Goal: Navigation & Orientation: Find specific page/section

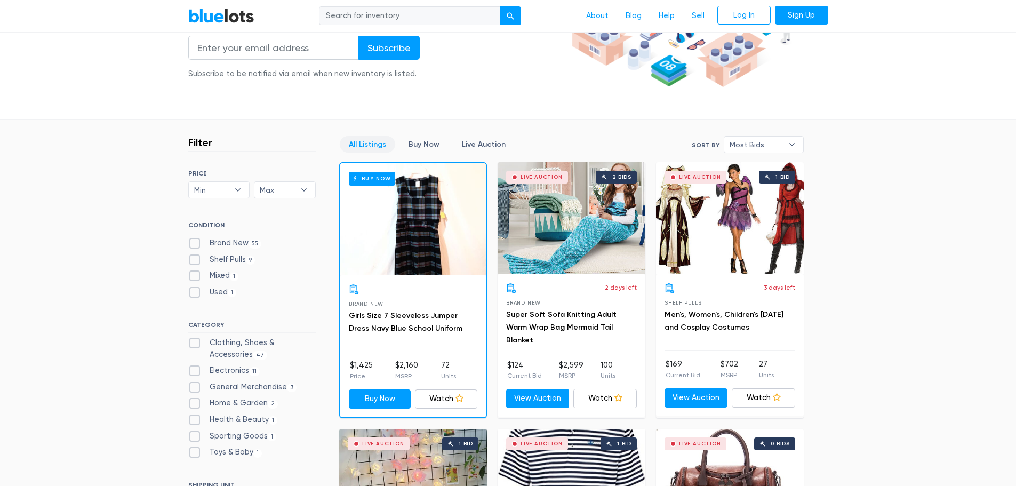
scroll to position [213, 0]
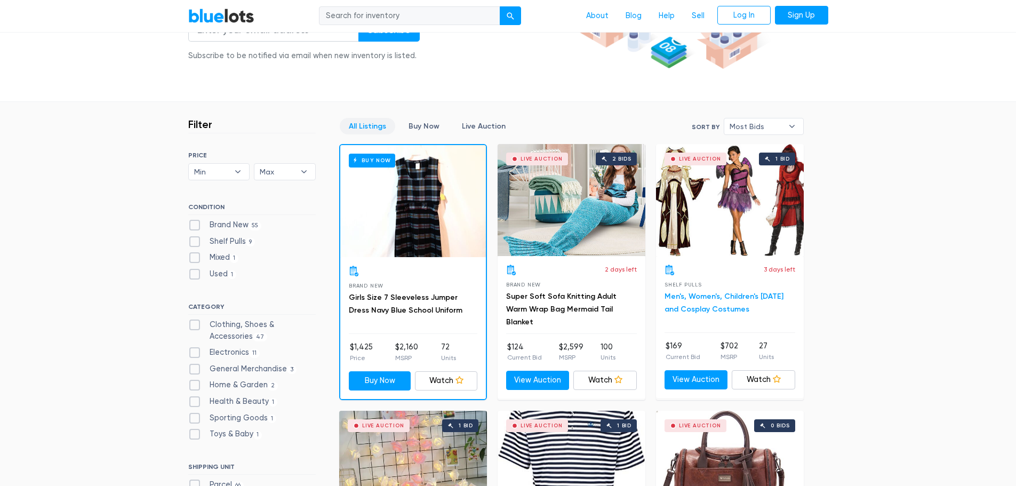
click at [717, 299] on link "Men's, Women's, Children's [DATE] and Cosplay Costumes" at bounding box center [724, 303] width 119 height 22
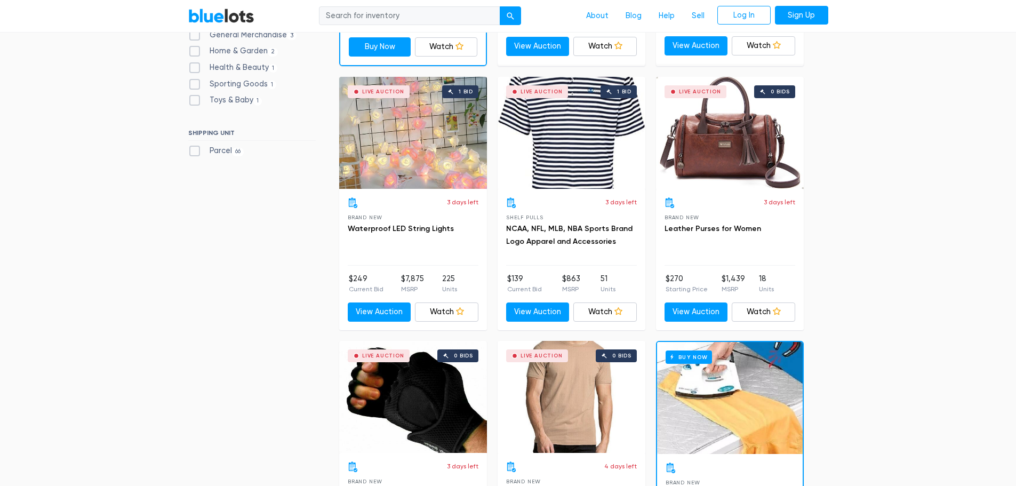
scroll to position [373, 0]
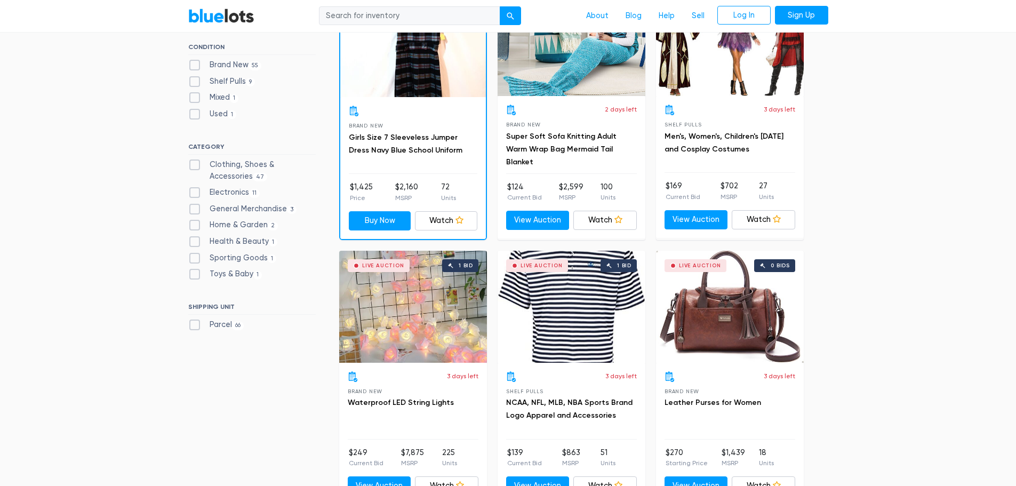
click at [195, 223] on label "Home & Garden 2" at bounding box center [233, 225] width 90 height 12
click at [195, 223] on Garden"] "Home & Garden 2" at bounding box center [191, 222] width 7 height 7
checkbox Garden"] "true"
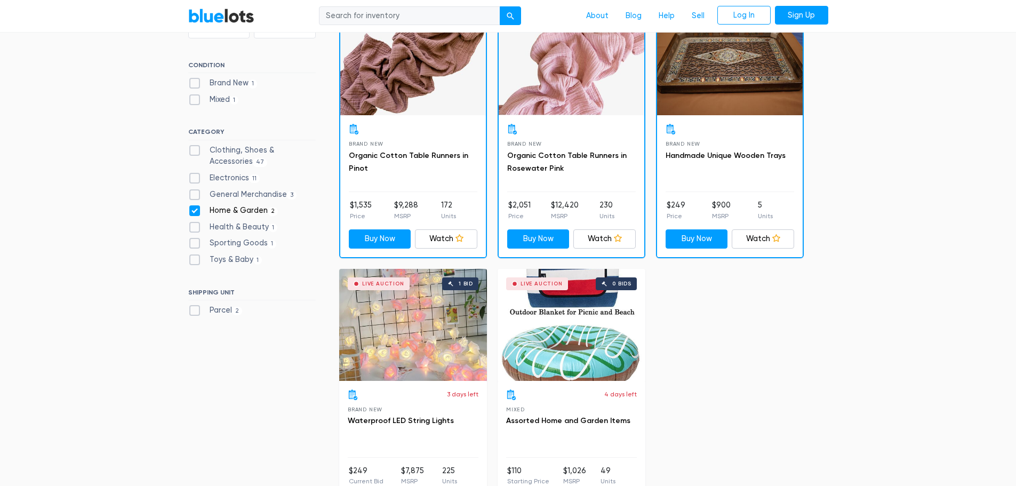
scroll to position [340, 0]
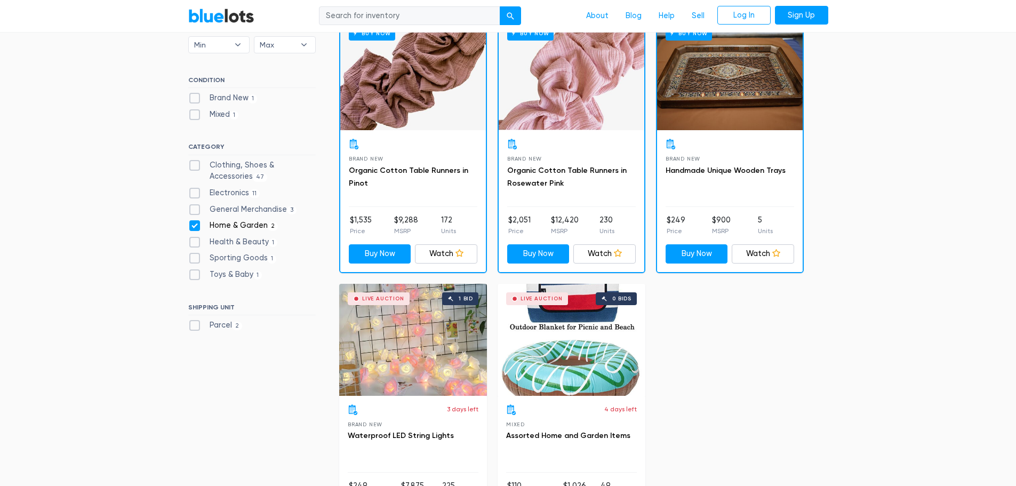
click at [195, 225] on label "Home & Garden 2" at bounding box center [233, 226] width 90 height 12
click at [195, 225] on Garden"] "Home & Garden 2" at bounding box center [191, 223] width 7 height 7
checkbox Garden"] "false"
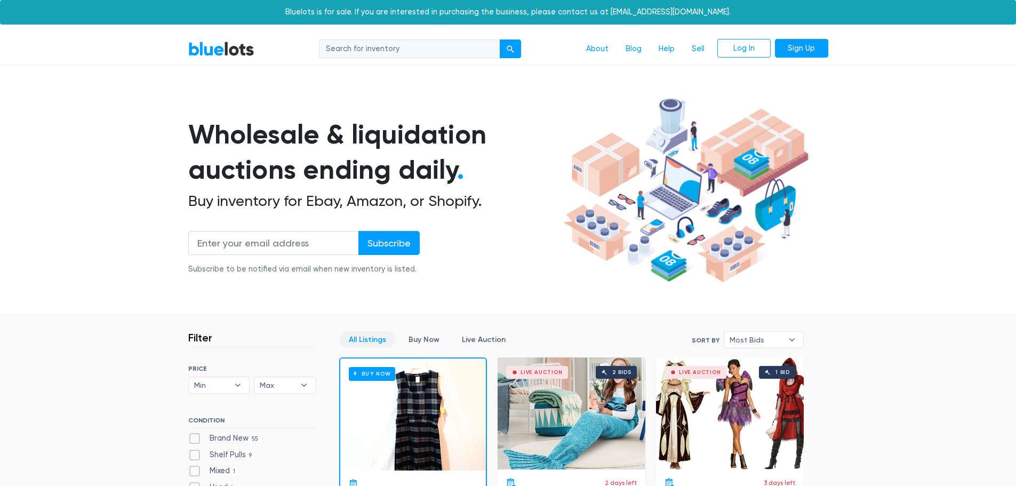
click at [228, 57] on div "BlueLots About Blog Help Sell Log In Sign Up" at bounding box center [508, 49] width 656 height 20
click at [229, 52] on link "BlueLots" at bounding box center [221, 48] width 66 height 15
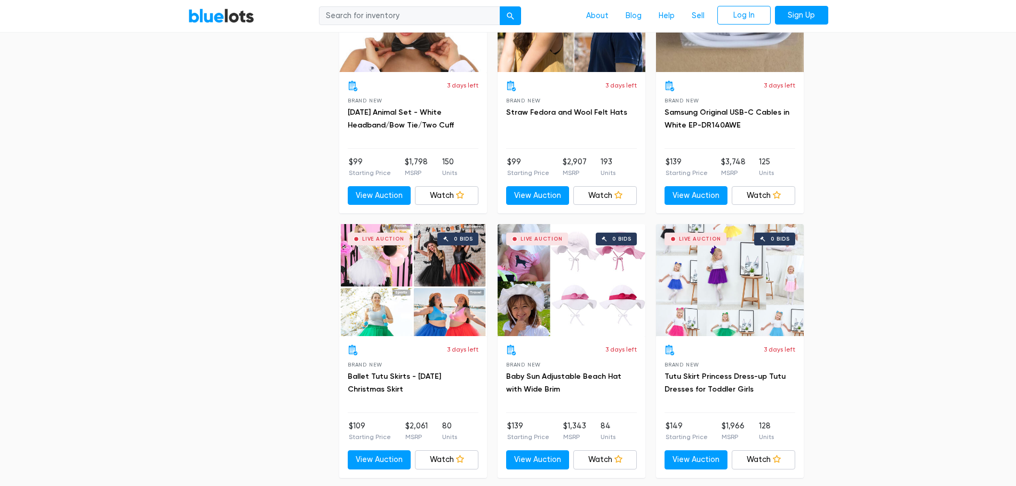
scroll to position [3841, 0]
